Goal: Task Accomplishment & Management: Manage account settings

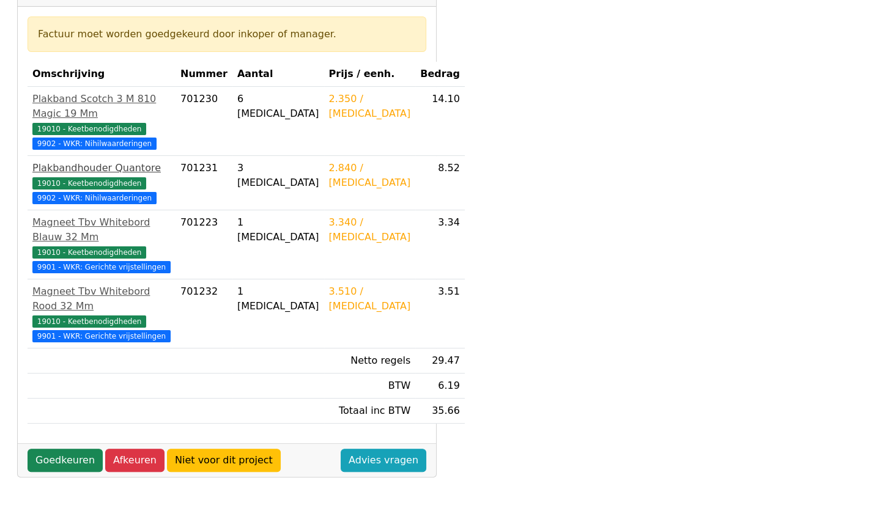
scroll to position [222, 0]
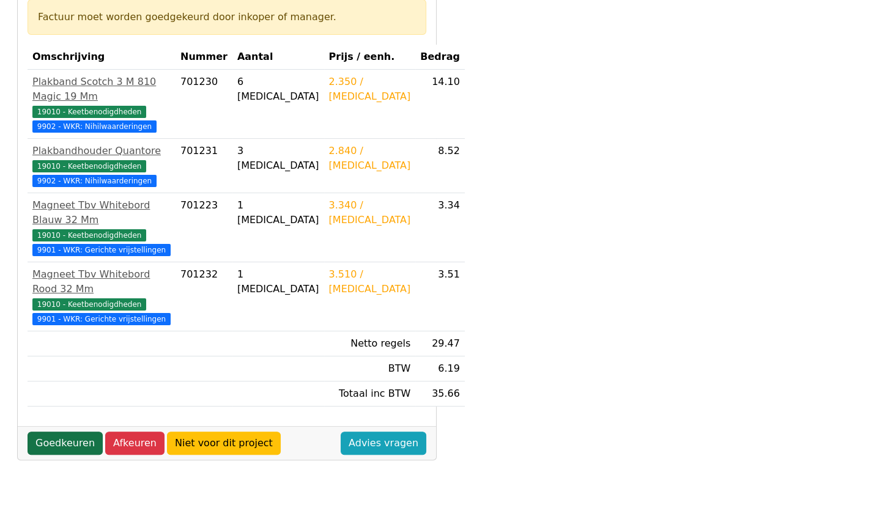
click at [84, 449] on link "Goedkeuren" at bounding box center [65, 443] width 75 height 23
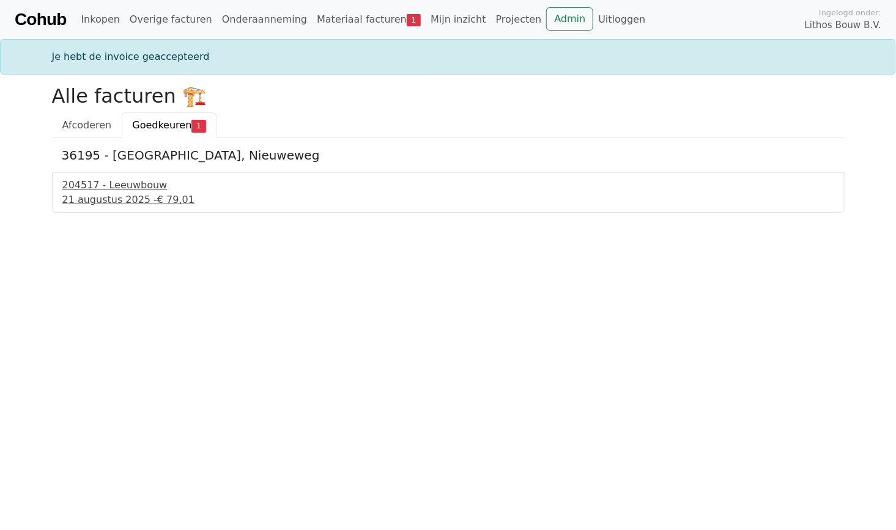
click at [125, 198] on div "[DATE] - € 79,01" at bounding box center [448, 200] width 772 height 15
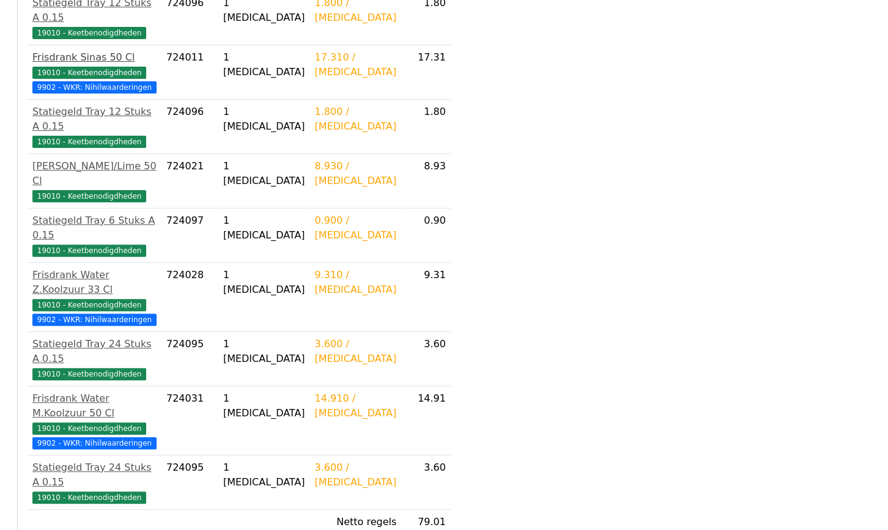
scroll to position [389, 0]
